Goal: Information Seeking & Learning: Learn about a topic

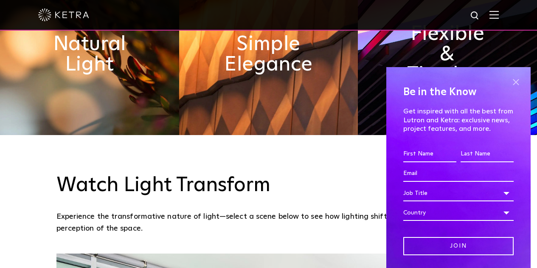
scroll to position [431, 0]
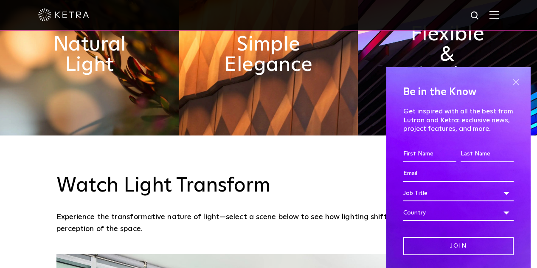
click at [512, 78] on span at bounding box center [516, 82] width 13 height 13
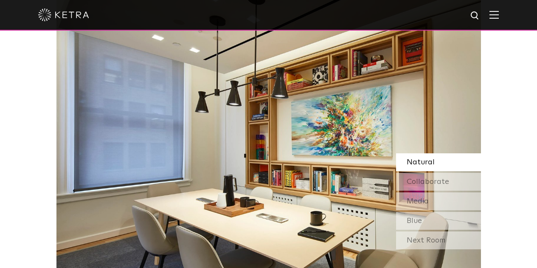
scroll to position [695, 0]
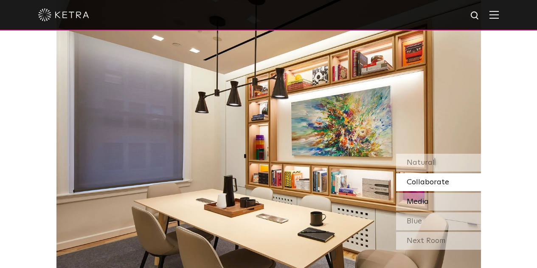
drag, startPoint x: 422, startPoint y: 183, endPoint x: 423, endPoint y: 201, distance: 18.3
click at [423, 201] on span "Media" at bounding box center [418, 202] width 22 height 8
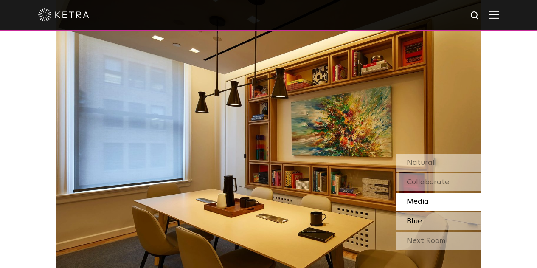
click at [421, 223] on span "Blue" at bounding box center [414, 221] width 15 height 8
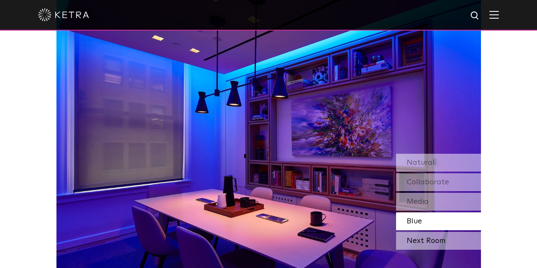
click at [417, 240] on div "Next Room" at bounding box center [438, 241] width 85 height 18
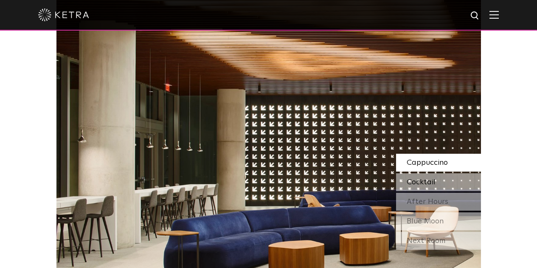
click at [429, 176] on div "Cocktail" at bounding box center [438, 182] width 85 height 18
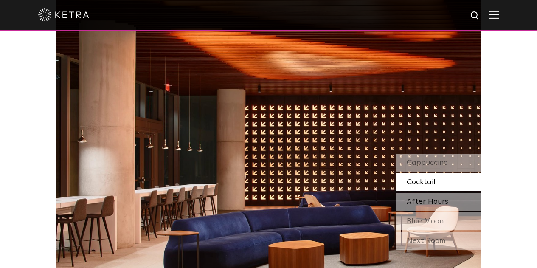
click at [419, 202] on span "After Hours" at bounding box center [428, 202] width 42 height 8
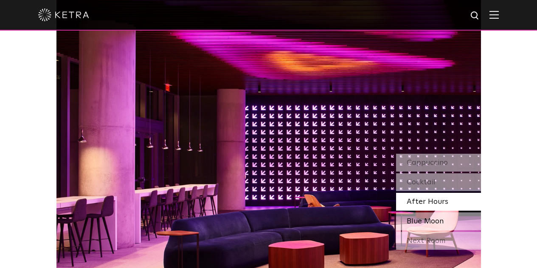
click at [418, 224] on span "Blue Moon" at bounding box center [425, 221] width 37 height 8
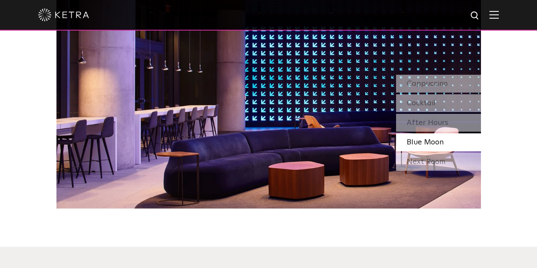
scroll to position [772, 0]
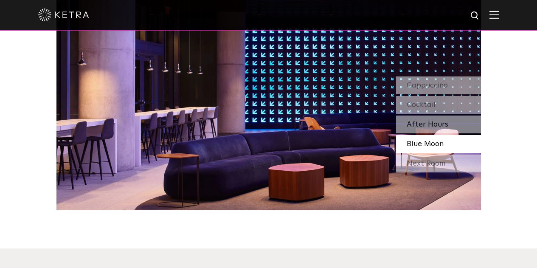
click at [429, 128] on span "After Hours" at bounding box center [428, 125] width 42 height 8
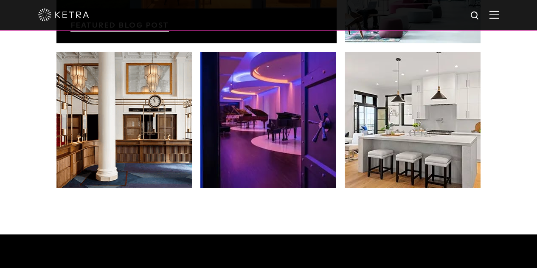
scroll to position [1546, 0]
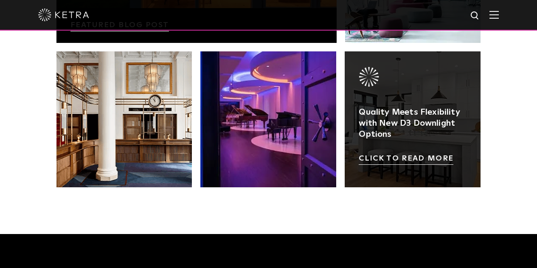
click at [396, 158] on link at bounding box center [413, 119] width 136 height 136
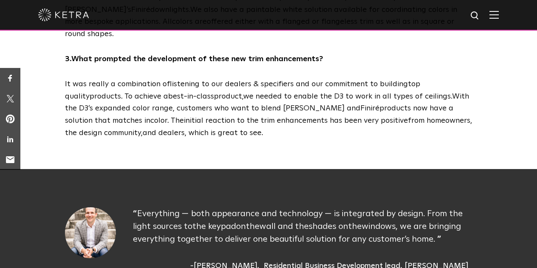
scroll to position [676, 0]
